Goal: Information Seeking & Learning: Compare options

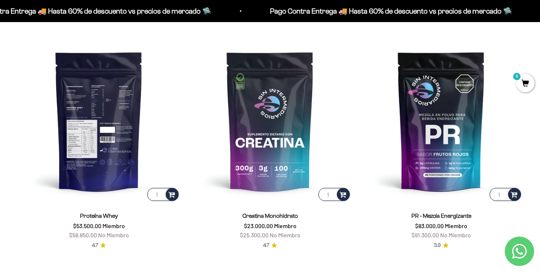
scroll to position [303, 0]
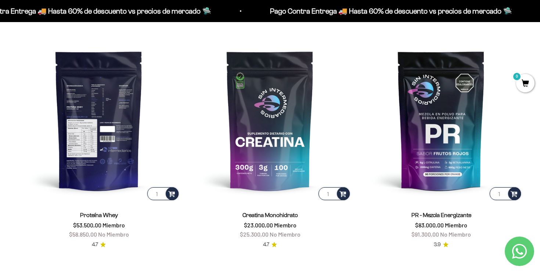
click at [113, 166] on img at bounding box center [99, 120] width 162 height 162
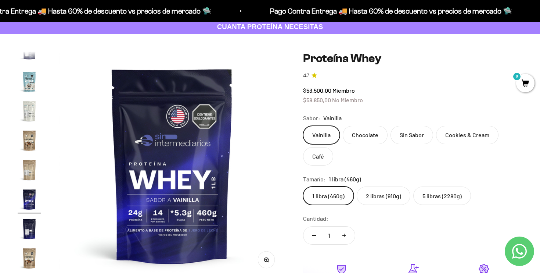
scroll to position [51, 0]
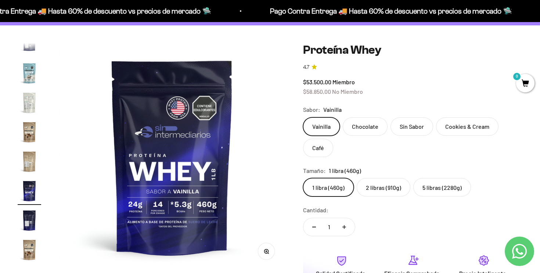
click at [383, 188] on label "2 libras (910g)" at bounding box center [384, 187] width 54 height 18
click at [303, 178] on input "2 libras (910g)" at bounding box center [303, 178] width 0 height 0
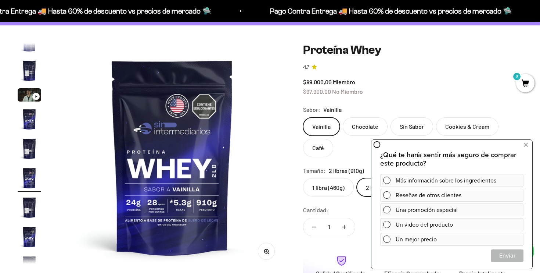
scroll to position [14, 0]
click at [419, 89] on div "$89.000,00 Miembro $97.900,00 No Miembro" at bounding box center [412, 86] width 219 height 19
click at [521, 140] on button at bounding box center [525, 145] width 13 height 12
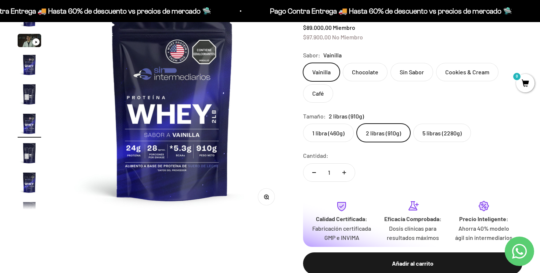
scroll to position [106, 0]
click at [44, 40] on product-gallery "Zoom Ir al artículo 1 Ir al artículo 2 Ir al artículo 3 Ir al artículo 4 Ir al …" at bounding box center [152, 102] width 268 height 227
click at [37, 41] on icon "Ir al artículo 3" at bounding box center [36, 42] width 3 height 3
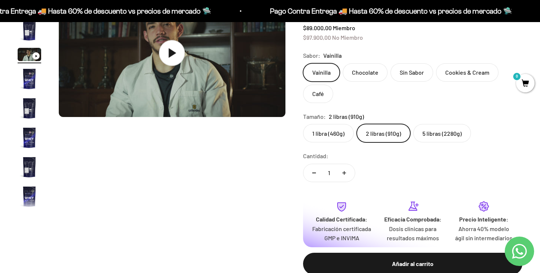
scroll to position [0, 471]
click at [169, 57] on icon at bounding box center [173, 53] width 26 height 26
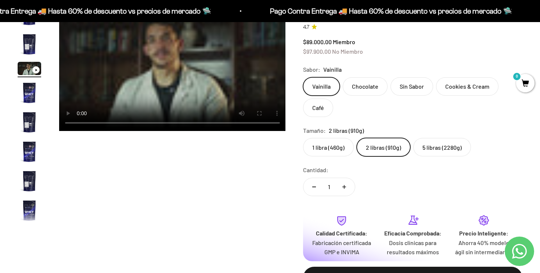
scroll to position [87, 0]
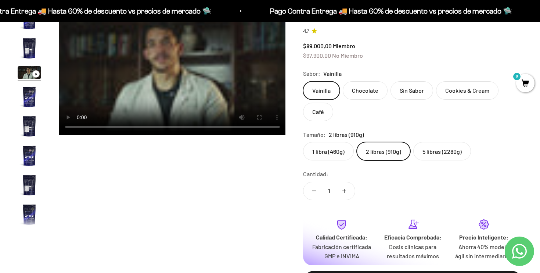
click at [201, 92] on video "Proteína Whey" at bounding box center [172, 71] width 227 height 128
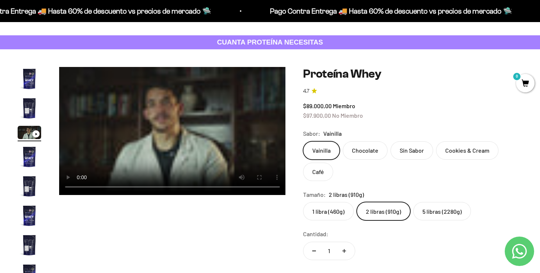
scroll to position [27, 0]
click at [37, 87] on img "Ir al artículo 1" at bounding box center [30, 79] width 24 height 24
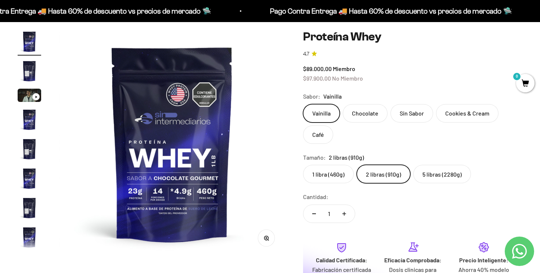
scroll to position [65, 0]
click at [444, 175] on label "5 libras (2280g)" at bounding box center [443, 173] width 58 height 18
click at [303, 164] on input "5 libras (2280g)" at bounding box center [303, 164] width 0 height 0
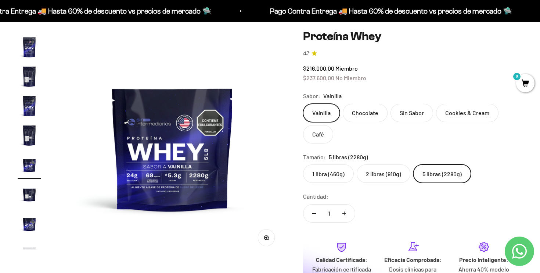
scroll to position [131, 0]
click at [380, 117] on label "Chocolate" at bounding box center [365, 113] width 45 height 18
click at [303, 104] on input "Chocolate" at bounding box center [303, 103] width 0 height 0
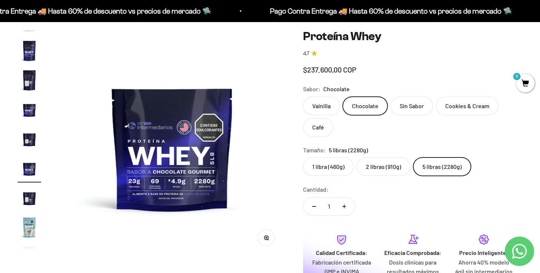
scroll to position [190, 0]
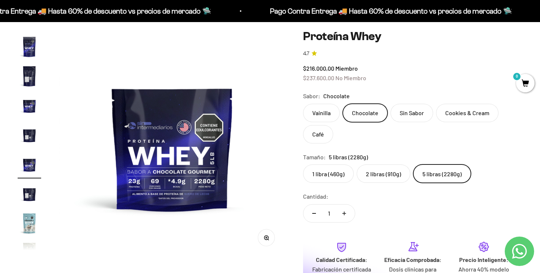
click at [333, 106] on label "Vainilla" at bounding box center [321, 113] width 37 height 18
click at [303, 104] on input "Vainilla" at bounding box center [303, 103] width 0 height 0
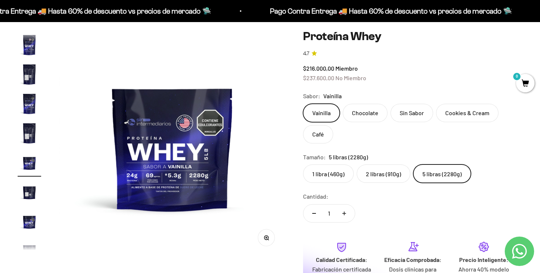
scroll to position [131, 0]
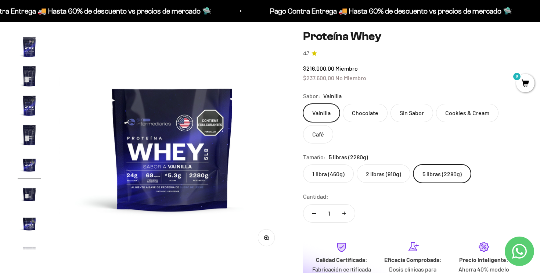
click at [337, 168] on label "1 libra (460g)" at bounding box center [328, 173] width 51 height 18
click at [303, 164] on input "1 libra (460g)" at bounding box center [303, 164] width 0 height 0
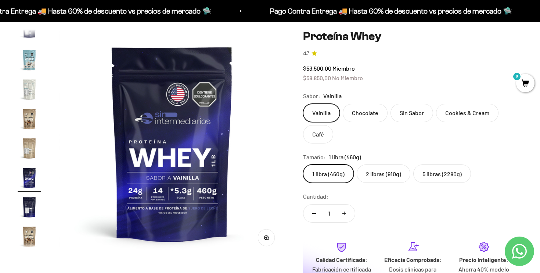
scroll to position [354, 0]
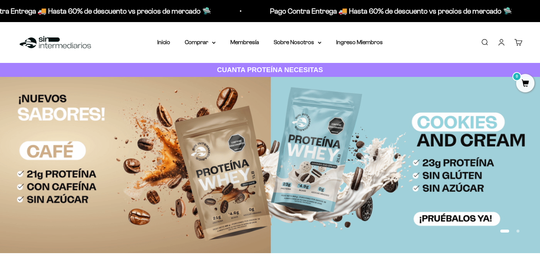
scroll to position [303, 0]
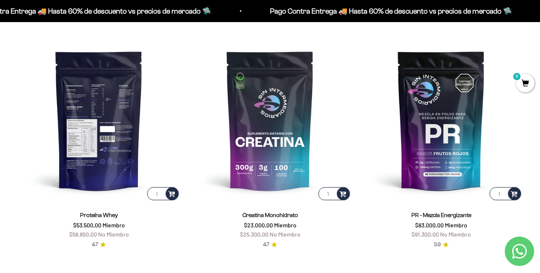
click at [92, 135] on img at bounding box center [99, 120] width 162 height 162
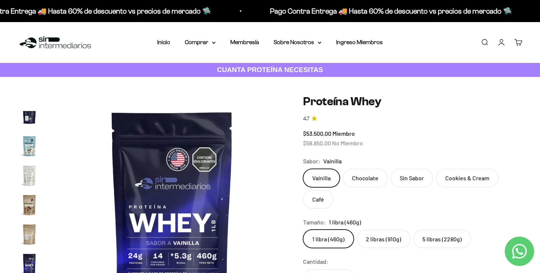
scroll to position [354, 0]
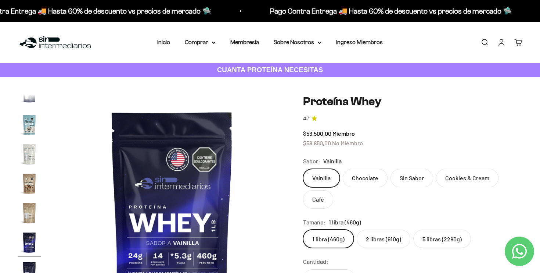
click at [387, 243] on label "2 libras (910g)" at bounding box center [384, 238] width 54 height 18
click at [303, 229] on input "2 libras (910g)" at bounding box center [303, 229] width 0 height 0
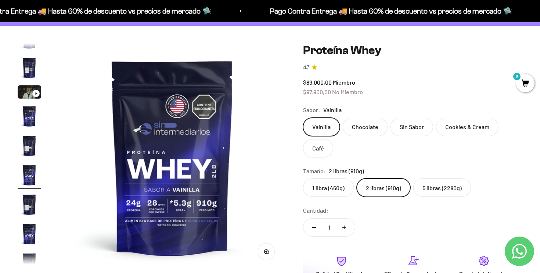
scroll to position [14, 0]
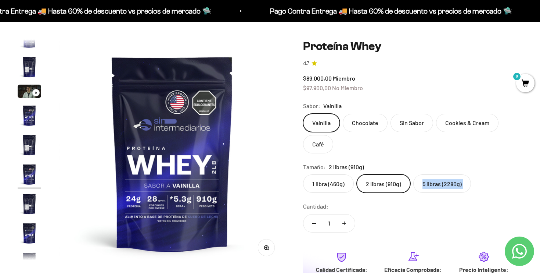
drag, startPoint x: 446, startPoint y: 201, endPoint x: 443, endPoint y: 187, distance: 14.2
click at [443, 187] on safe-sticky "Proteína Whey 4.7 $89.000,00 Miembro $97.900,00 No Miembro Calidad de líder, pr…" at bounding box center [412, 188] width 219 height 298
click at [442, 187] on label "5 libras (2280g)" at bounding box center [443, 183] width 58 height 18
click at [303, 174] on input "5 libras (2280g)" at bounding box center [303, 174] width 0 height 0
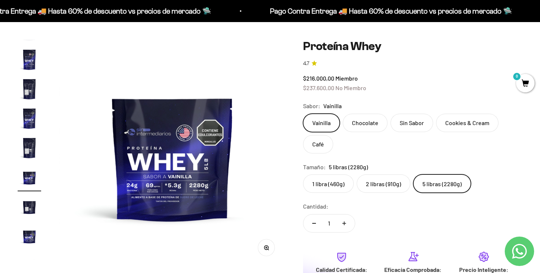
scroll to position [131, 0]
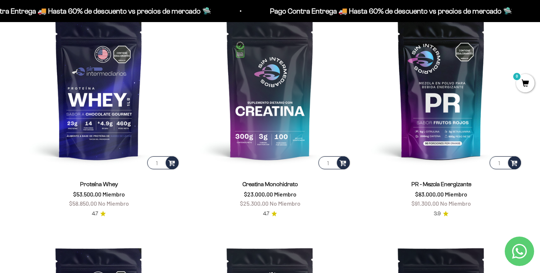
scroll to position [344, 0]
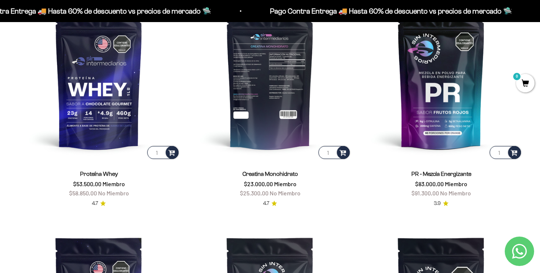
click at [294, 112] on img at bounding box center [270, 79] width 162 height 162
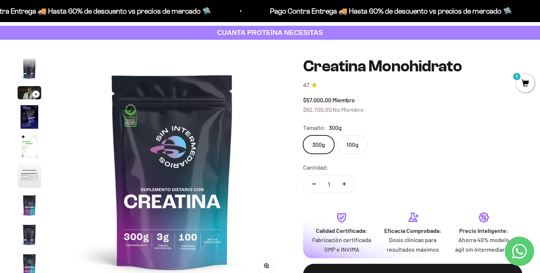
scroll to position [40, 0]
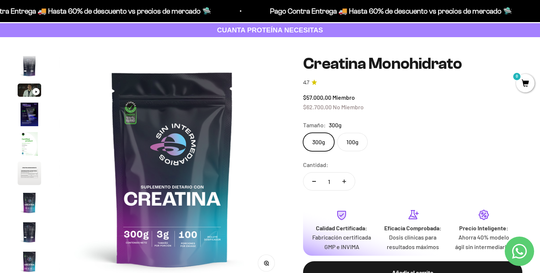
click at [354, 143] on label "100g" at bounding box center [352, 142] width 31 height 18
click at [303, 133] on input "100g" at bounding box center [303, 132] width 0 height 0
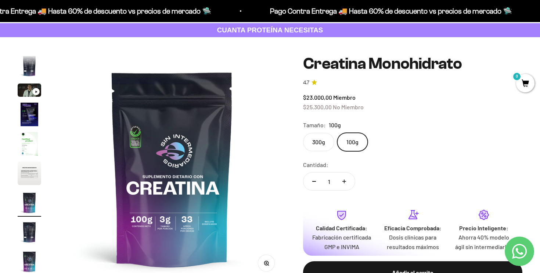
click at [332, 139] on label "300g" at bounding box center [318, 142] width 31 height 18
click at [303, 133] on input "300g" at bounding box center [303, 132] width 0 height 0
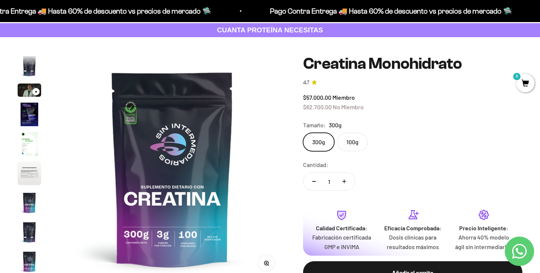
scroll to position [40, 0]
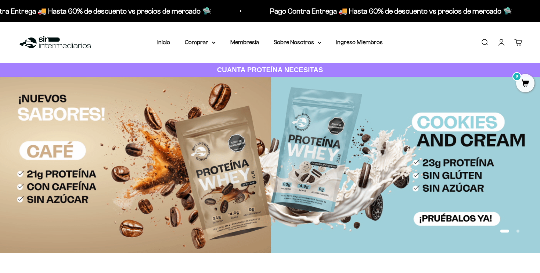
scroll to position [344, 0]
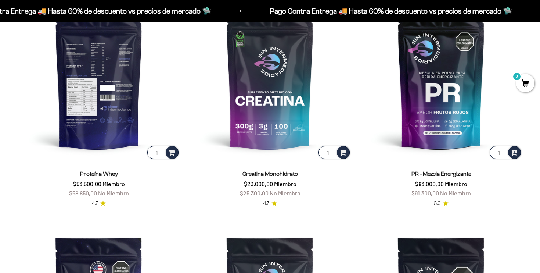
click at [129, 59] on img at bounding box center [99, 79] width 162 height 162
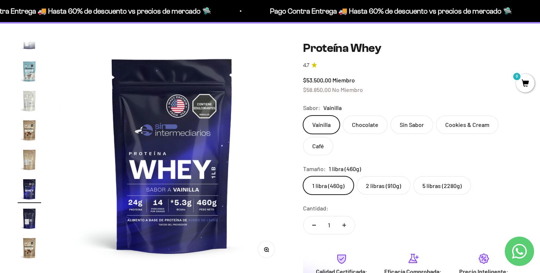
scroll to position [58, 0]
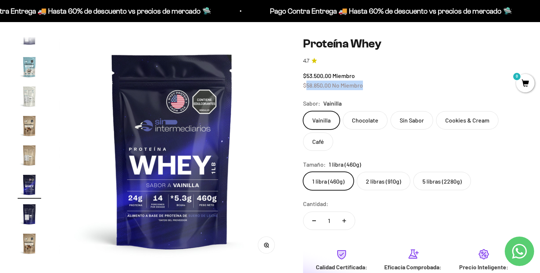
drag, startPoint x: 307, startPoint y: 85, endPoint x: 383, endPoint y: 87, distance: 76.5
click at [383, 87] on div "$53.500,00 Miembro $58.850,00 No Miembro" at bounding box center [412, 80] width 219 height 19
click at [385, 183] on label "2 libras (910g)" at bounding box center [384, 181] width 54 height 18
click at [303, 172] on input "2 libras (910g)" at bounding box center [303, 171] width 0 height 0
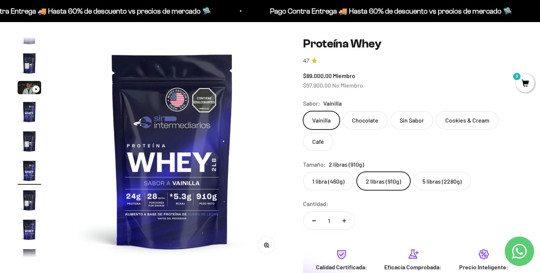
scroll to position [14, 0]
click at [440, 185] on label "5 libras (2280g)" at bounding box center [443, 181] width 58 height 18
click at [303, 172] on input "5 libras (2280g)" at bounding box center [303, 171] width 0 height 0
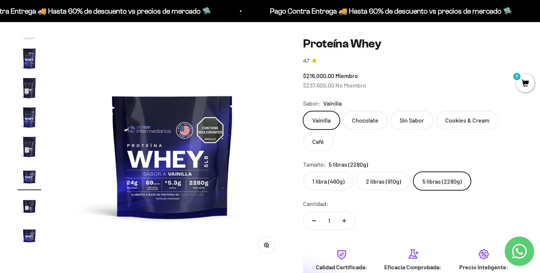
scroll to position [131, 0]
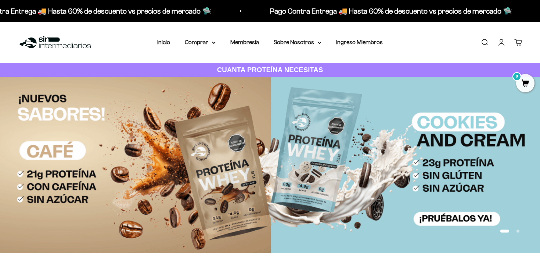
scroll to position [344, 0]
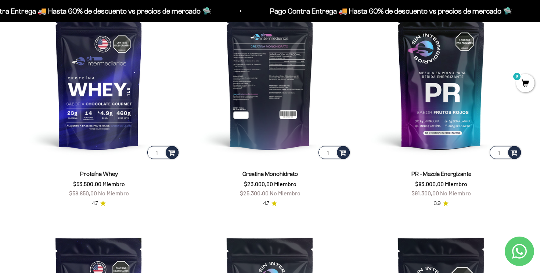
click at [250, 99] on img at bounding box center [270, 79] width 162 height 162
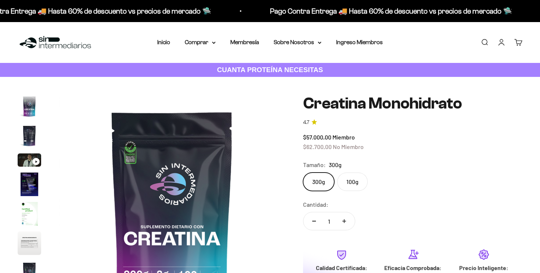
scroll to position [30, 0]
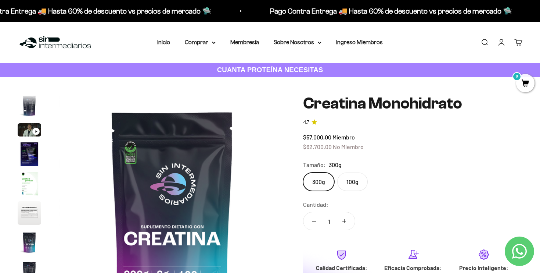
click at [39, 182] on img "Ir al artículo 5" at bounding box center [30, 184] width 24 height 24
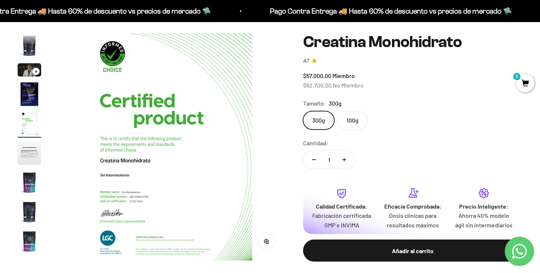
scroll to position [63, 0]
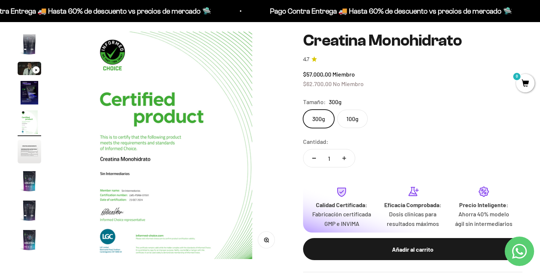
click at [28, 184] on img "Ir al artículo 7" at bounding box center [30, 181] width 24 height 24
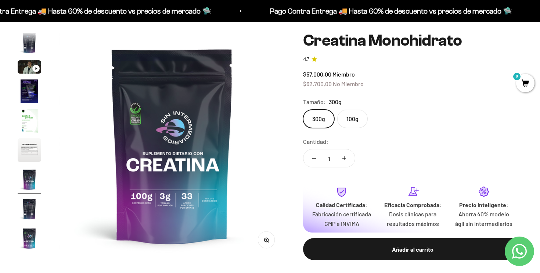
scroll to position [0, 0]
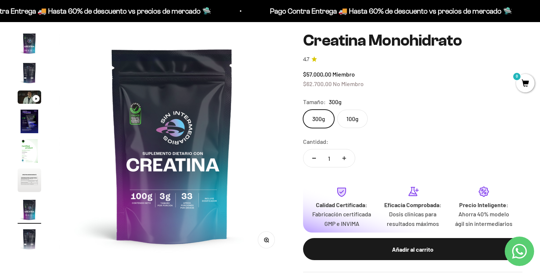
click at [32, 55] on button "Ir al artículo 1" at bounding box center [30, 45] width 24 height 26
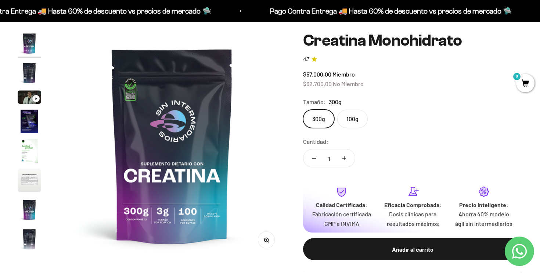
click at [350, 117] on label "100g" at bounding box center [352, 119] width 31 height 18
click at [303, 110] on input "100g" at bounding box center [303, 109] width 0 height 0
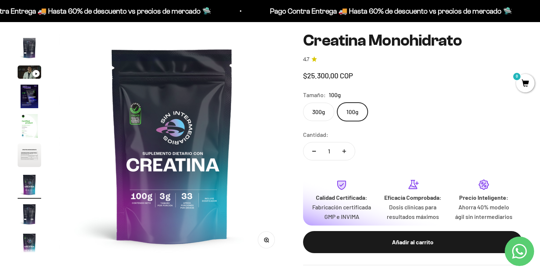
scroll to position [30, 0]
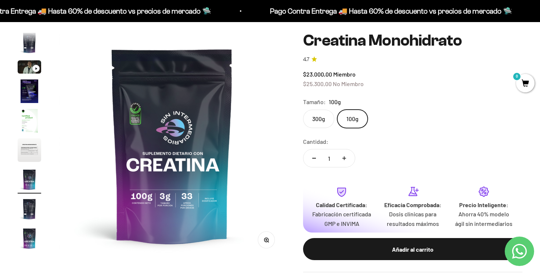
click at [329, 121] on label "300g" at bounding box center [318, 119] width 31 height 18
click at [303, 110] on input "300g" at bounding box center [303, 109] width 0 height 0
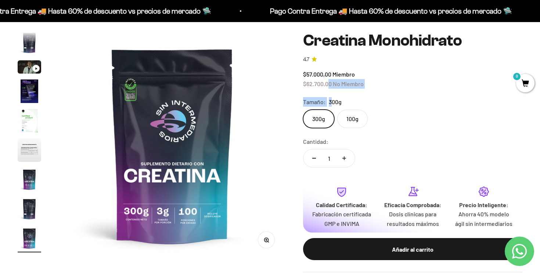
drag, startPoint x: 331, startPoint y: 104, endPoint x: 324, endPoint y: 87, distance: 18.1
click at [325, 87] on safe-sticky "Creatina Monohidrato 4.7 $57.000,00 Miembro $62.700,00 No Miembro Calidad de lí…" at bounding box center [412, 152] width 219 height 240
click at [345, 92] on safe-sticky "Creatina Monohidrato 4.7 $57.000,00 Miembro $62.700,00 No Miembro Calidad de lí…" at bounding box center [412, 152] width 219 height 240
